Goal: Information Seeking & Learning: Learn about a topic

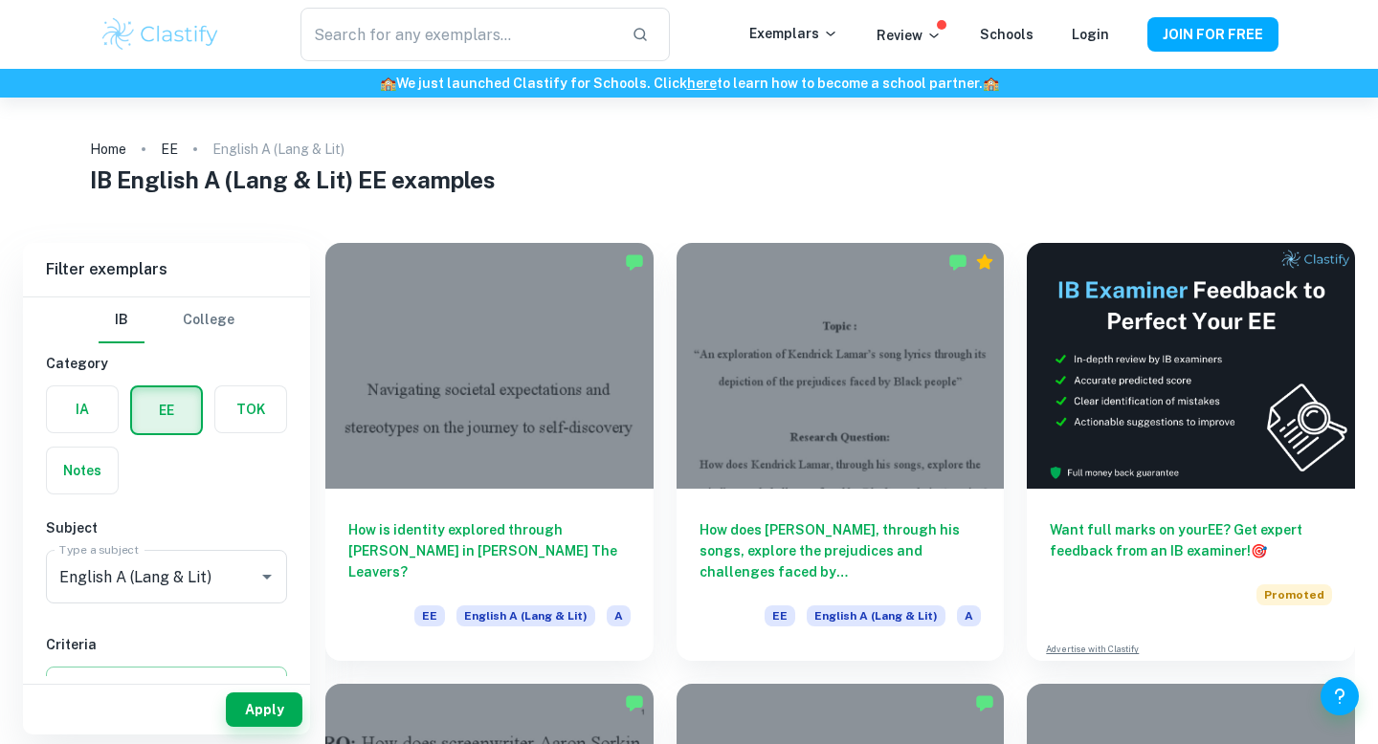
click at [802, 368] on div at bounding box center [840, 366] width 328 height 246
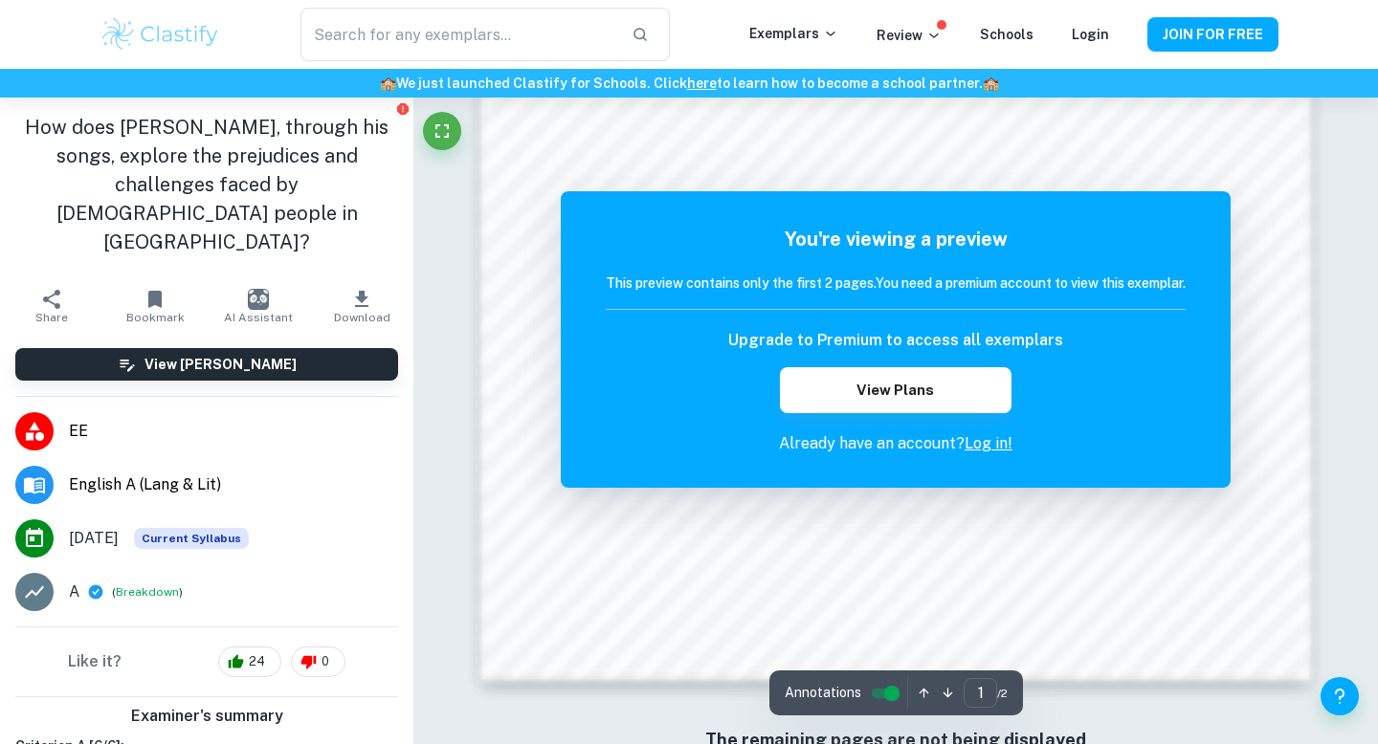
scroll to position [1653, 0]
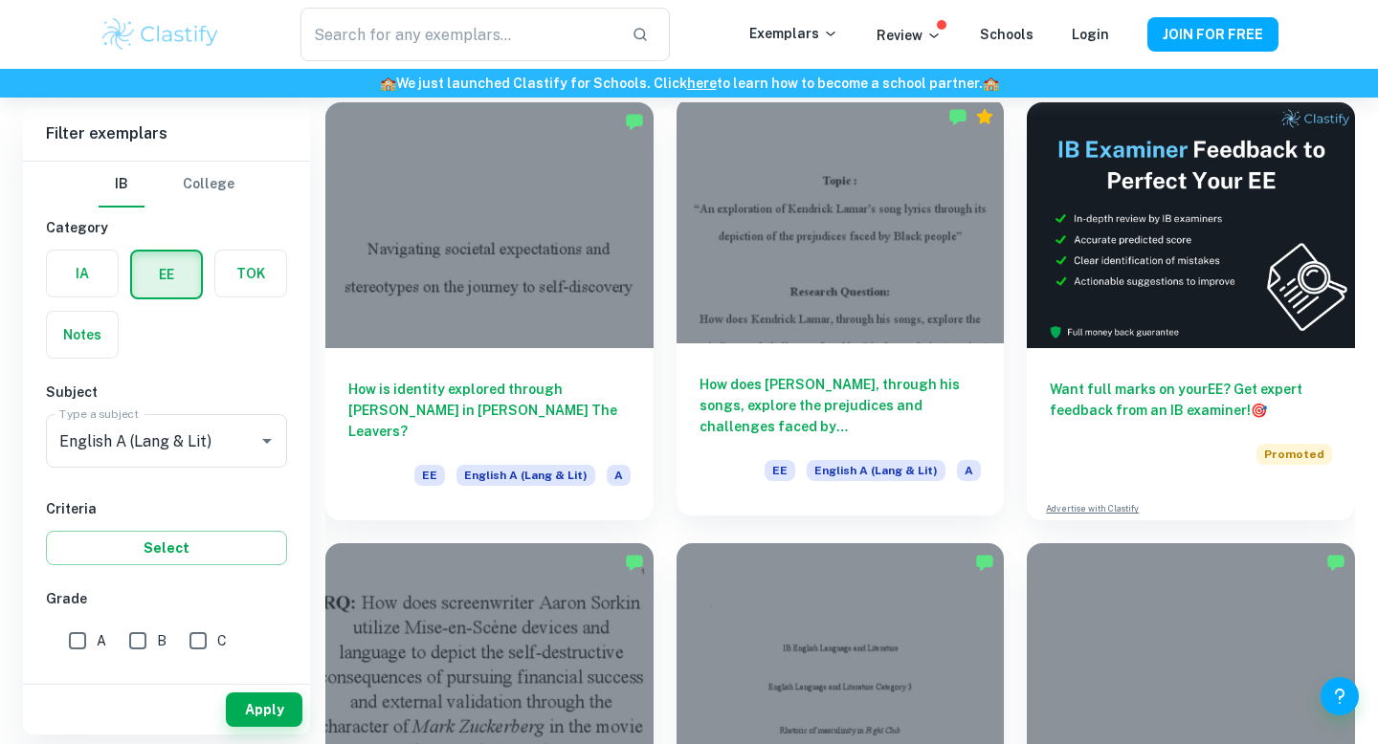
scroll to position [175, 0]
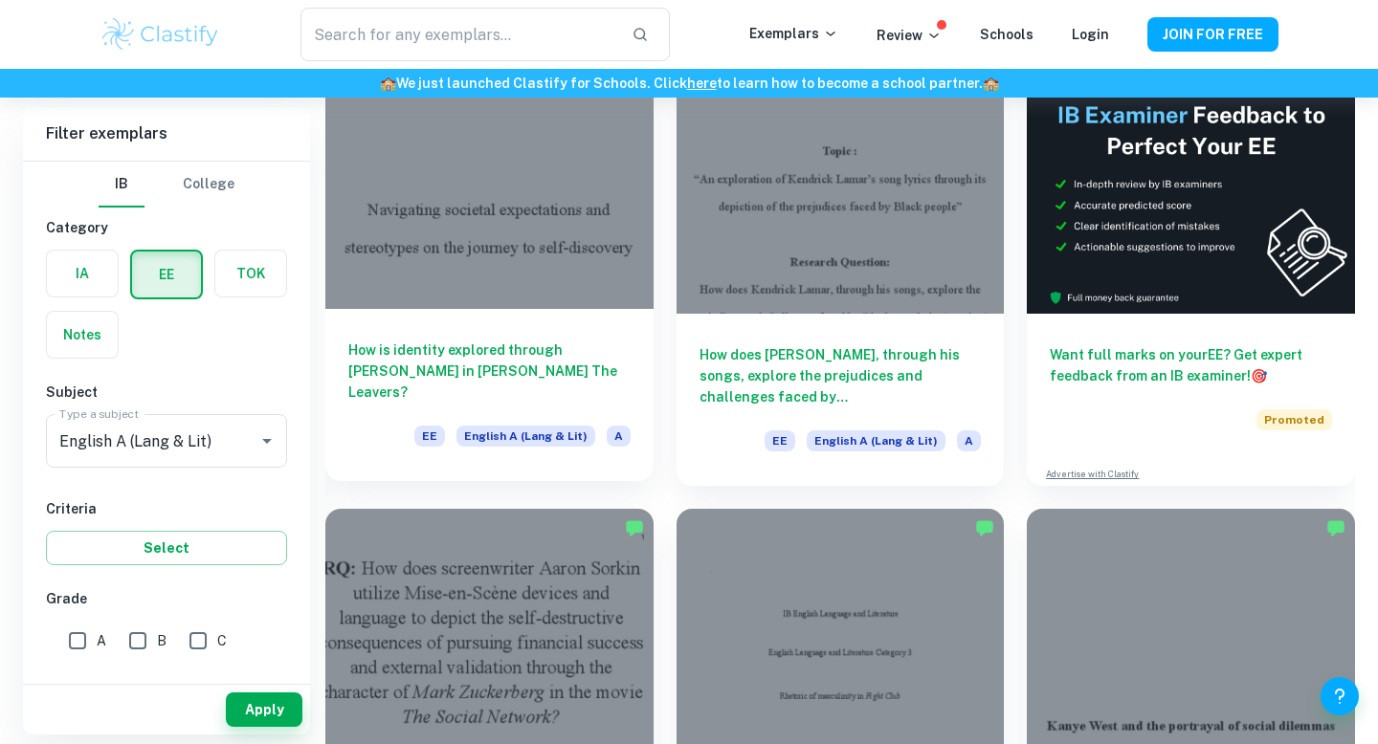
click at [532, 296] on div at bounding box center [489, 186] width 328 height 246
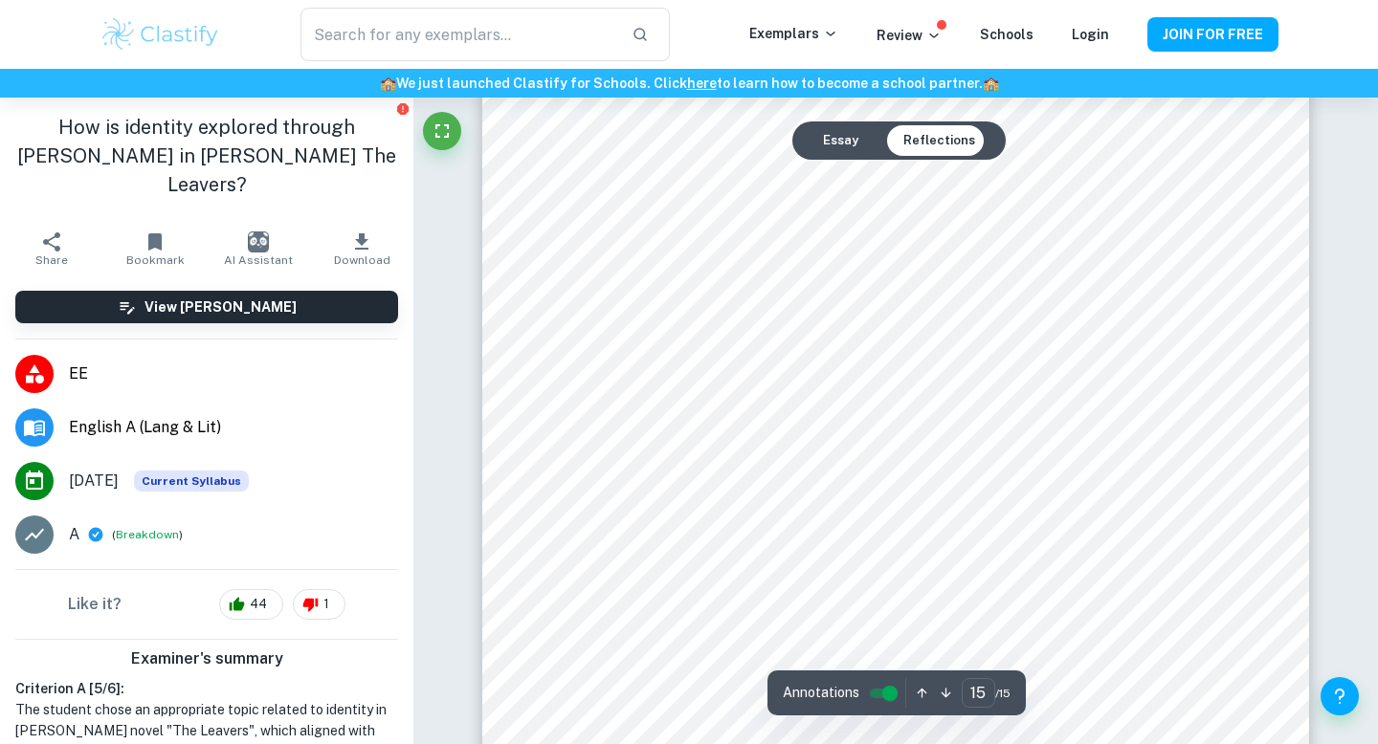
scroll to position [17569, 0]
type input "8"
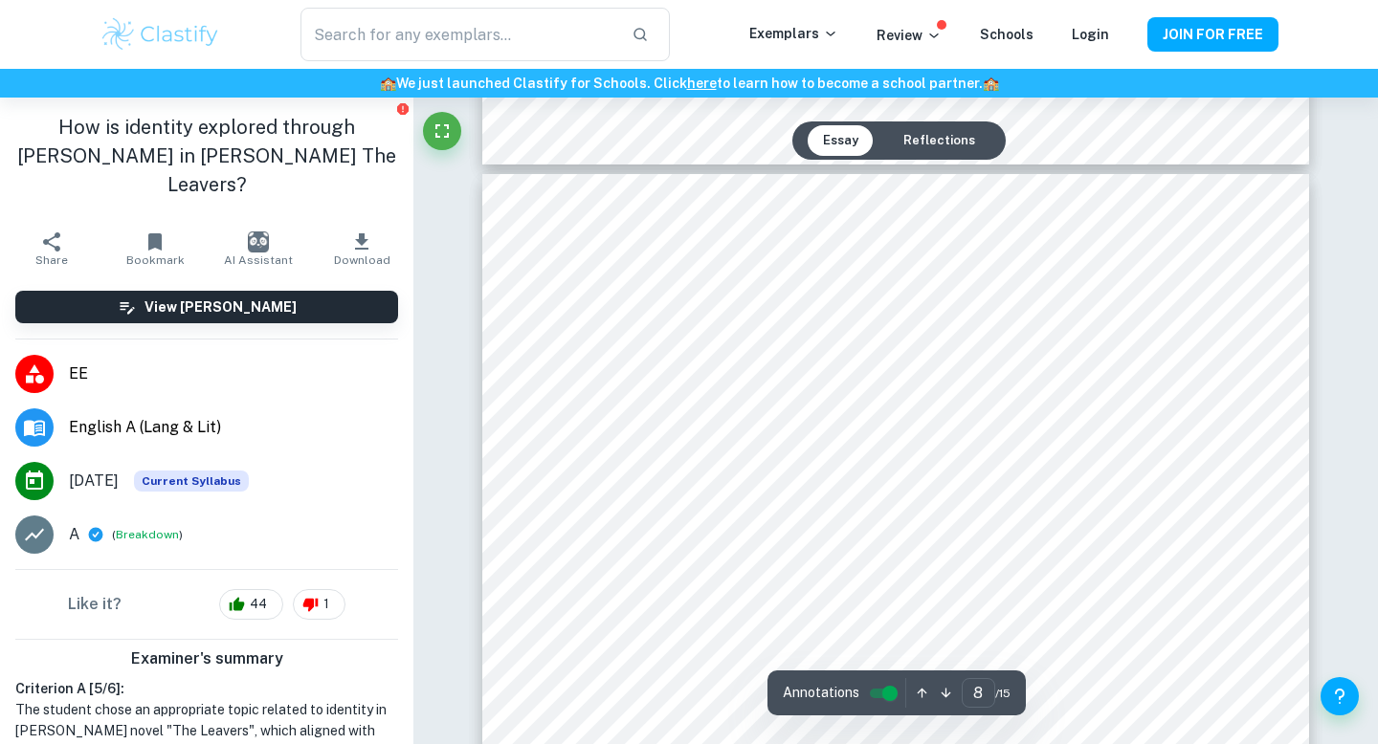
click at [378, 296] on div "View [PERSON_NAME]" at bounding box center [206, 307] width 413 height 63
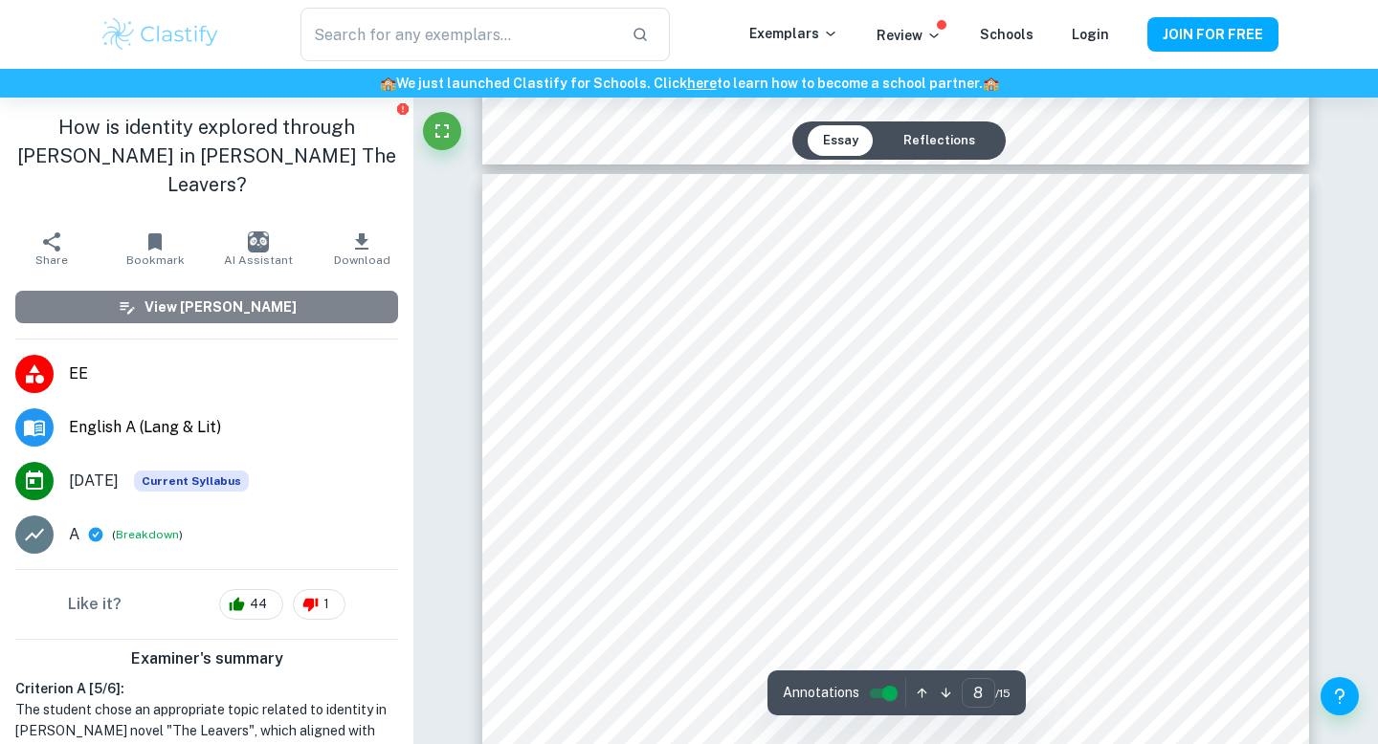
click at [371, 291] on button "View [PERSON_NAME]" at bounding box center [206, 307] width 383 height 33
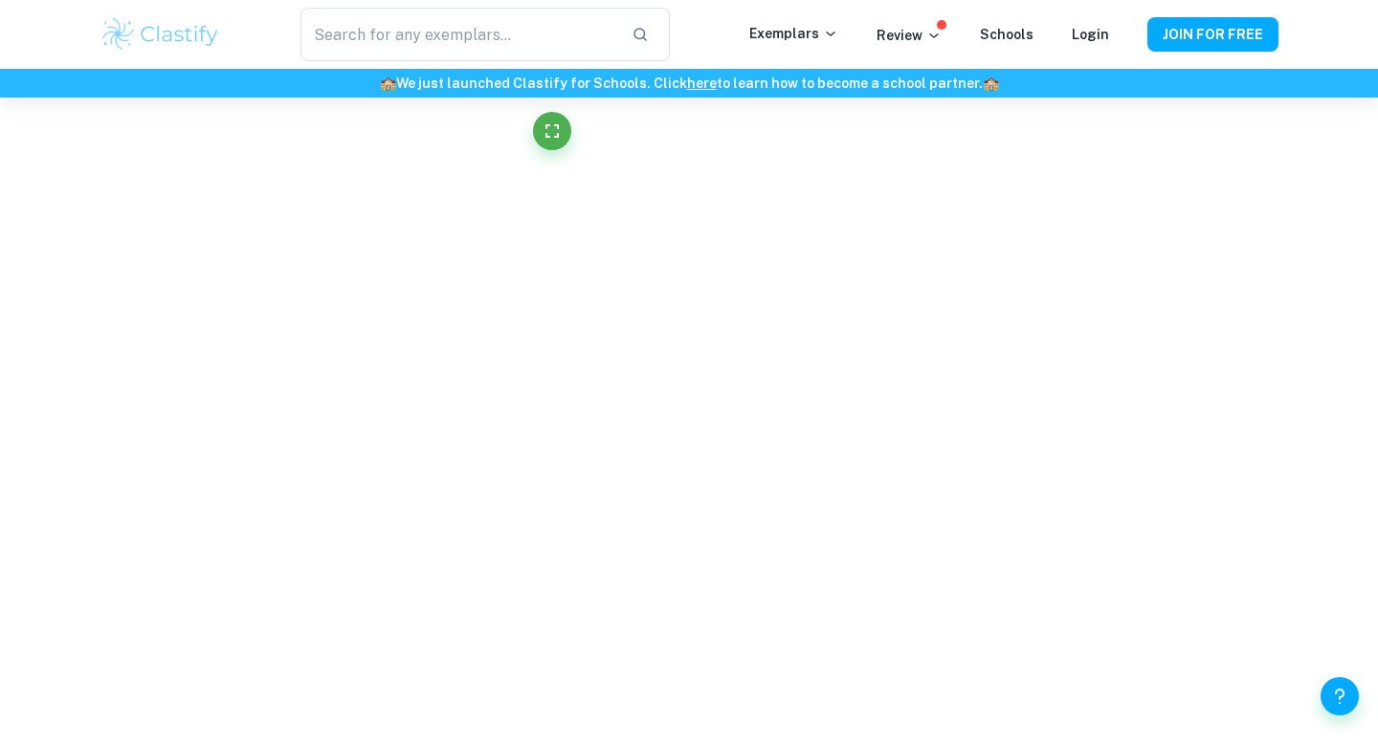
scroll to position [4060, 0]
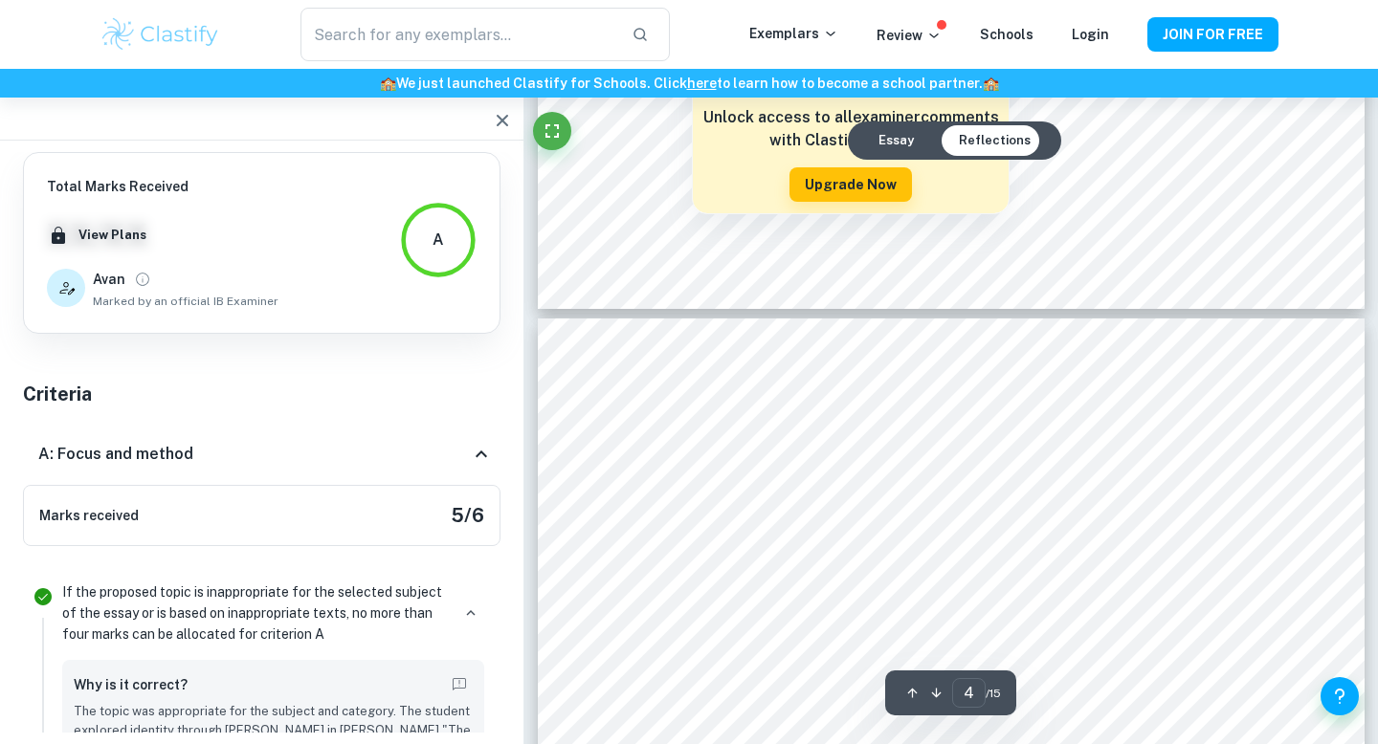
type input "5"
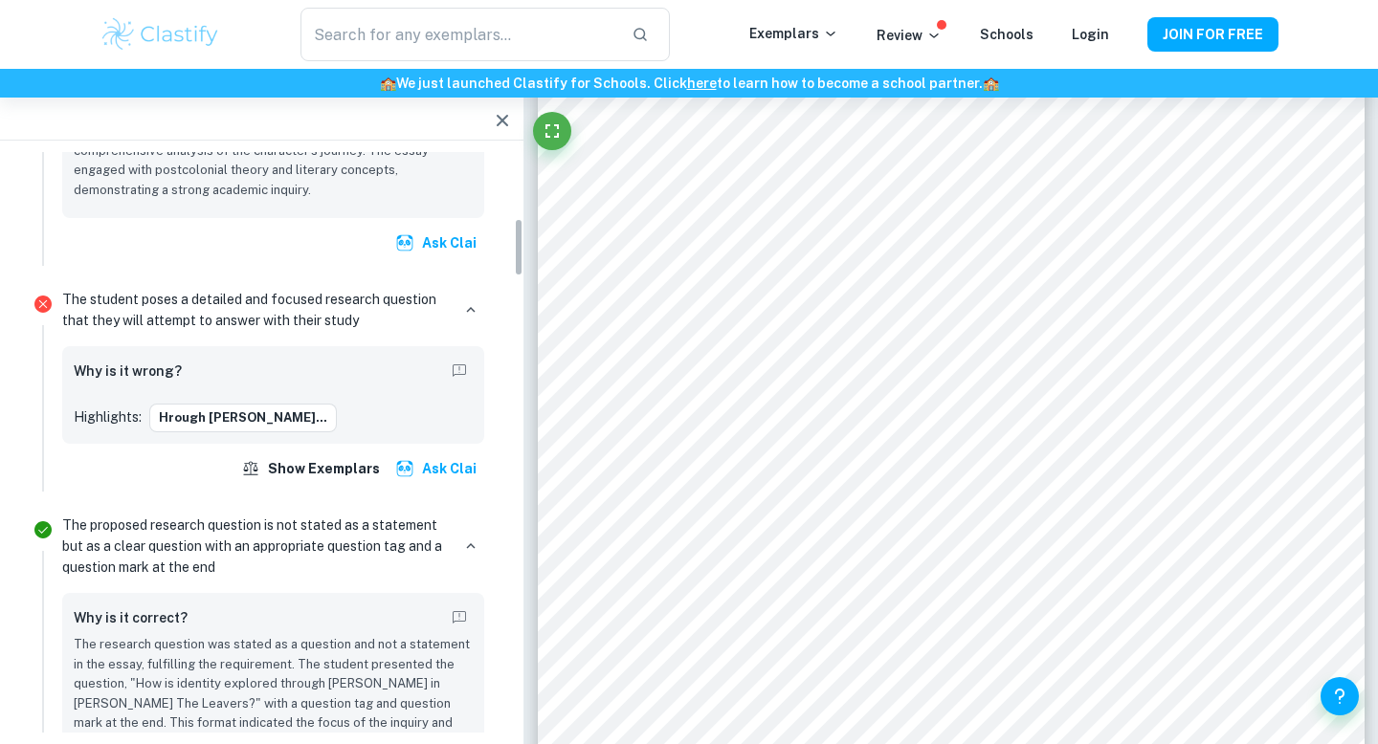
scroll to position [671, 0]
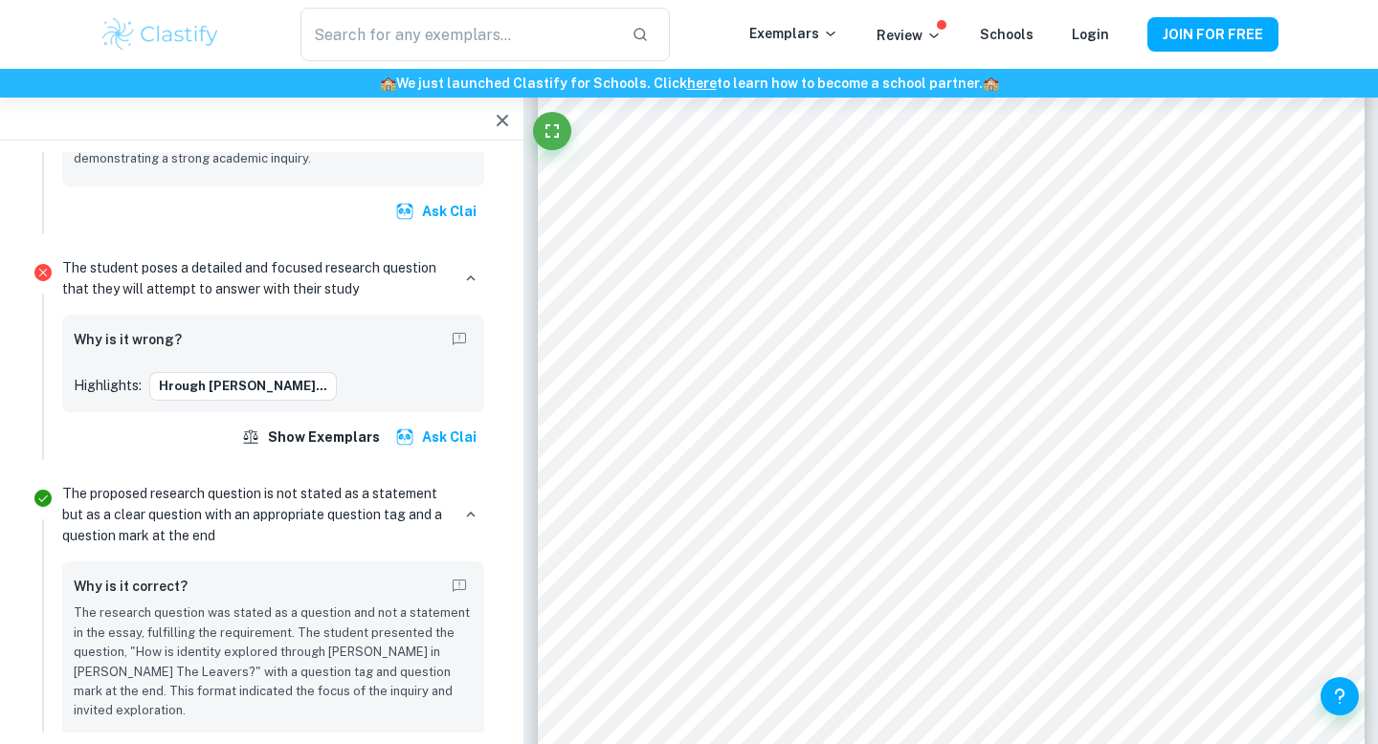
click at [502, 124] on icon "button" at bounding box center [502, 120] width 23 height 23
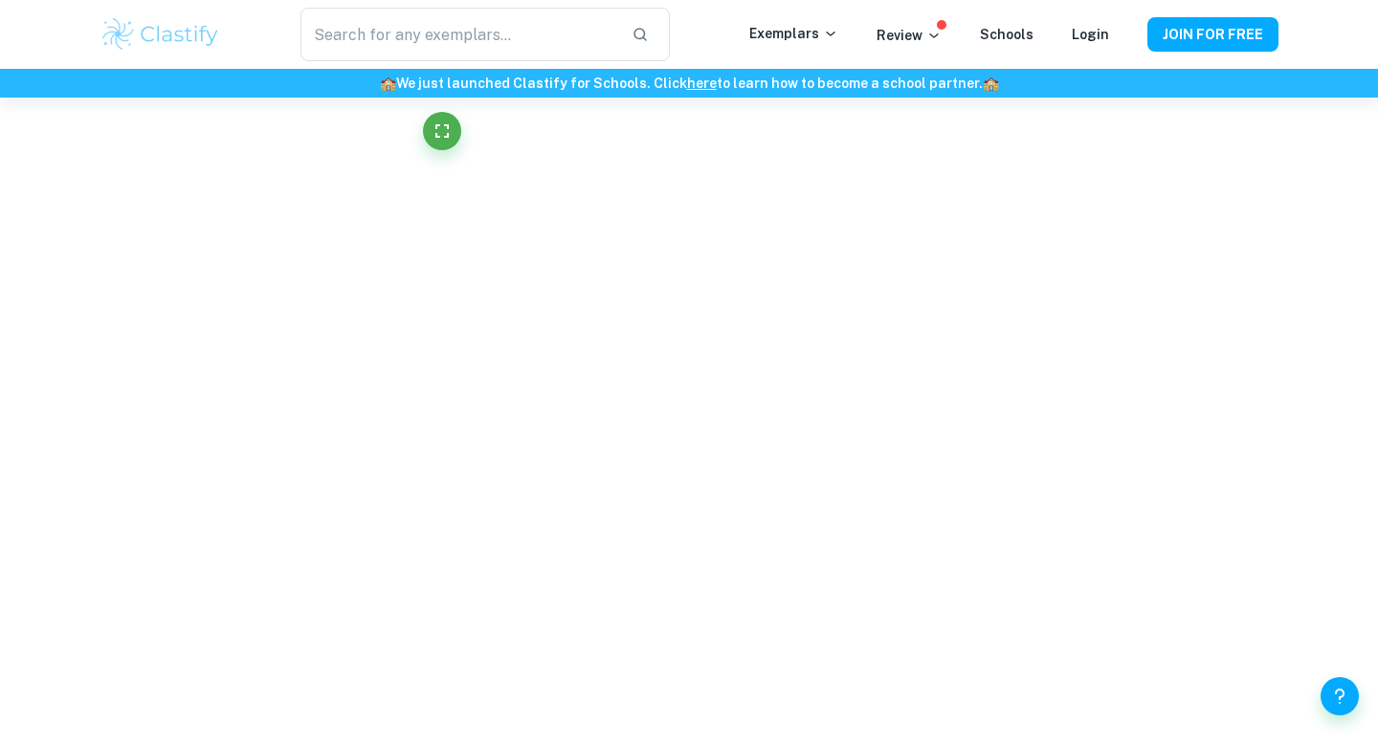
scroll to position [4109, 0]
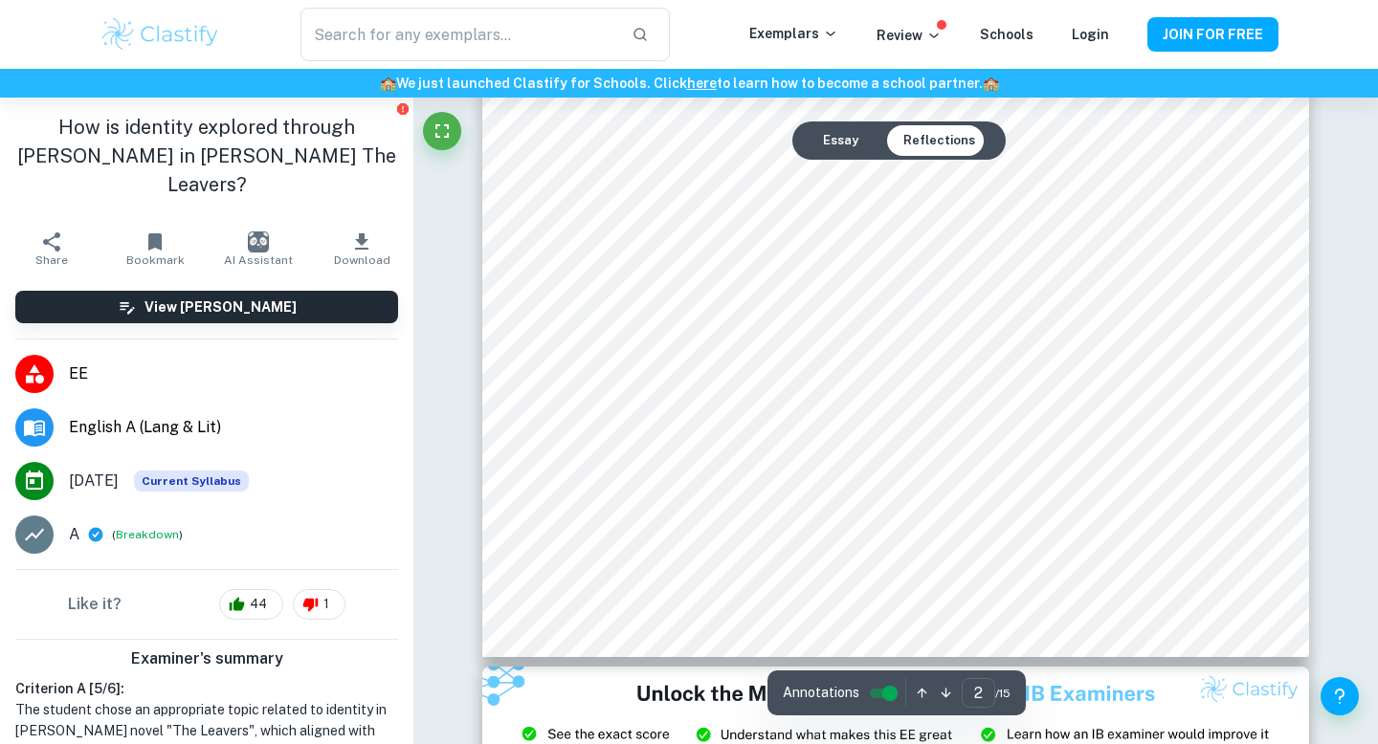
type input "3"
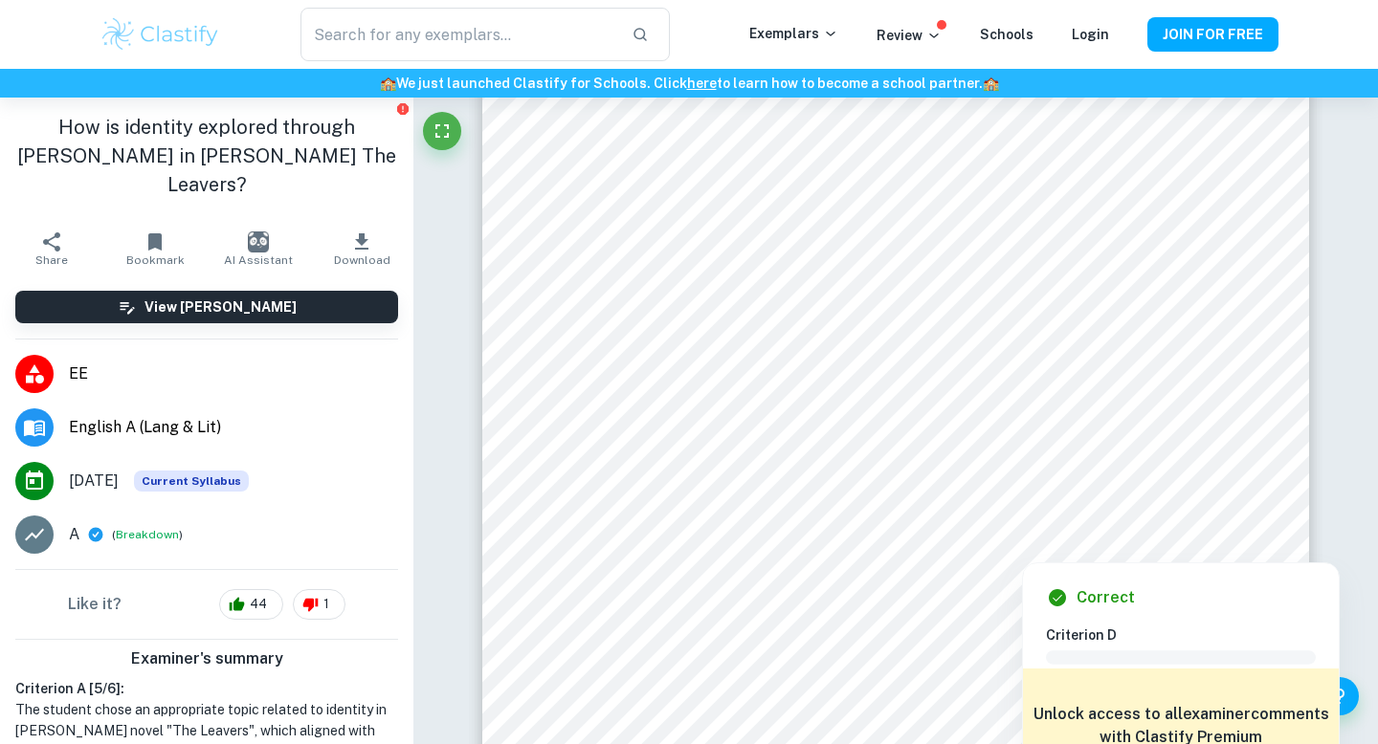
scroll to position [2721, 0]
